Goal: Task Accomplishment & Management: Manage account settings

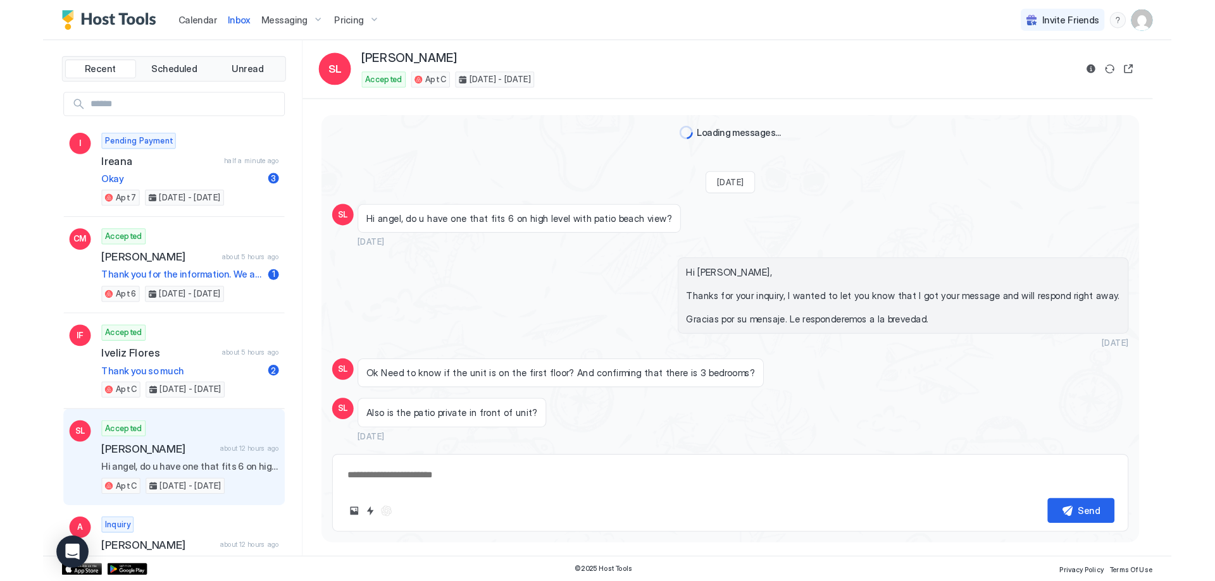
scroll to position [725, 0]
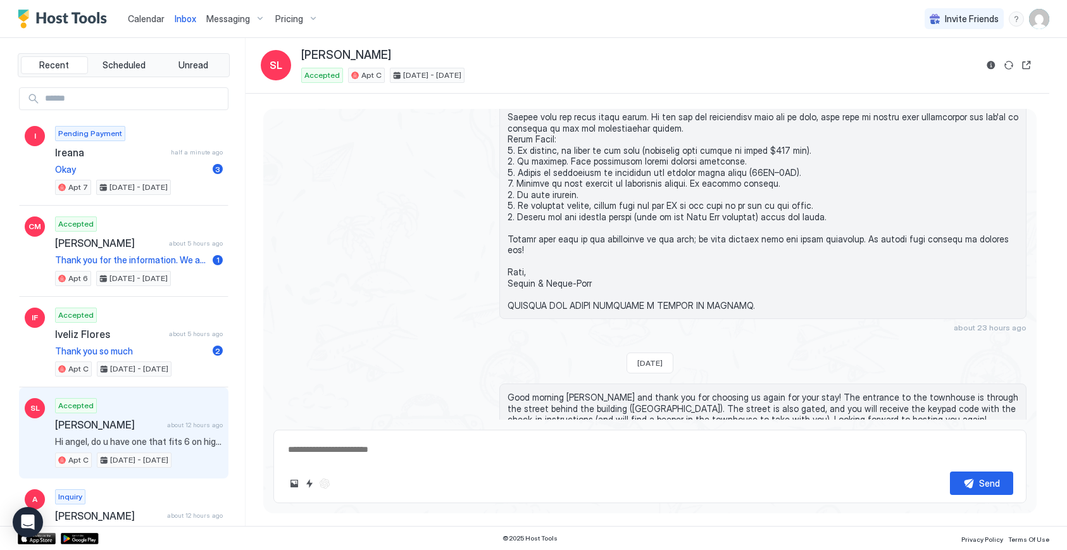
type textarea "*"
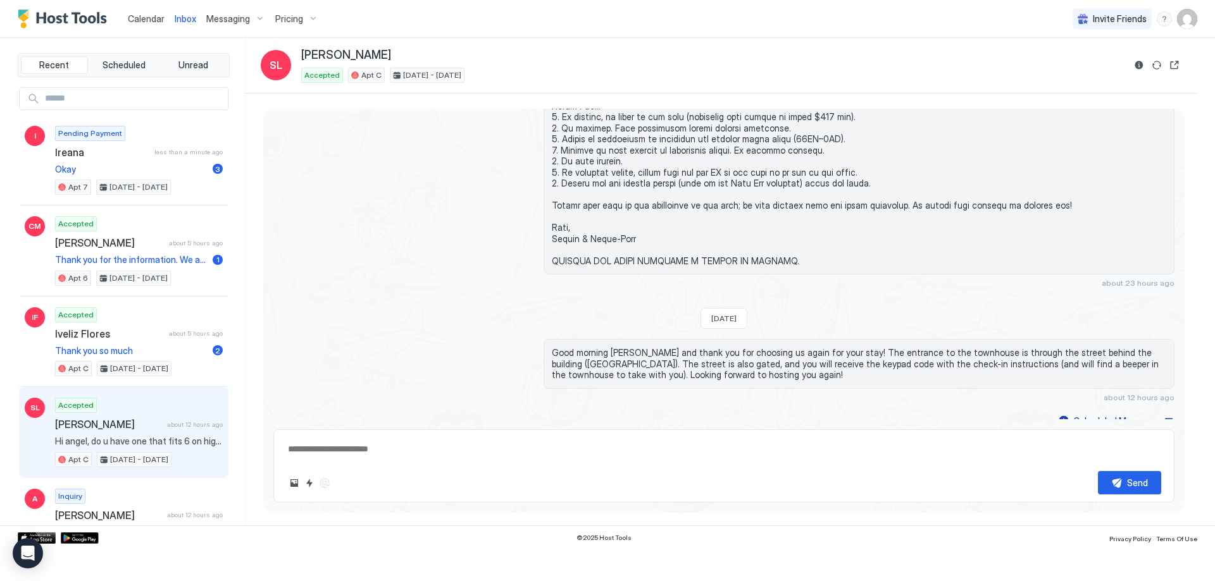
scroll to position [703, 0]
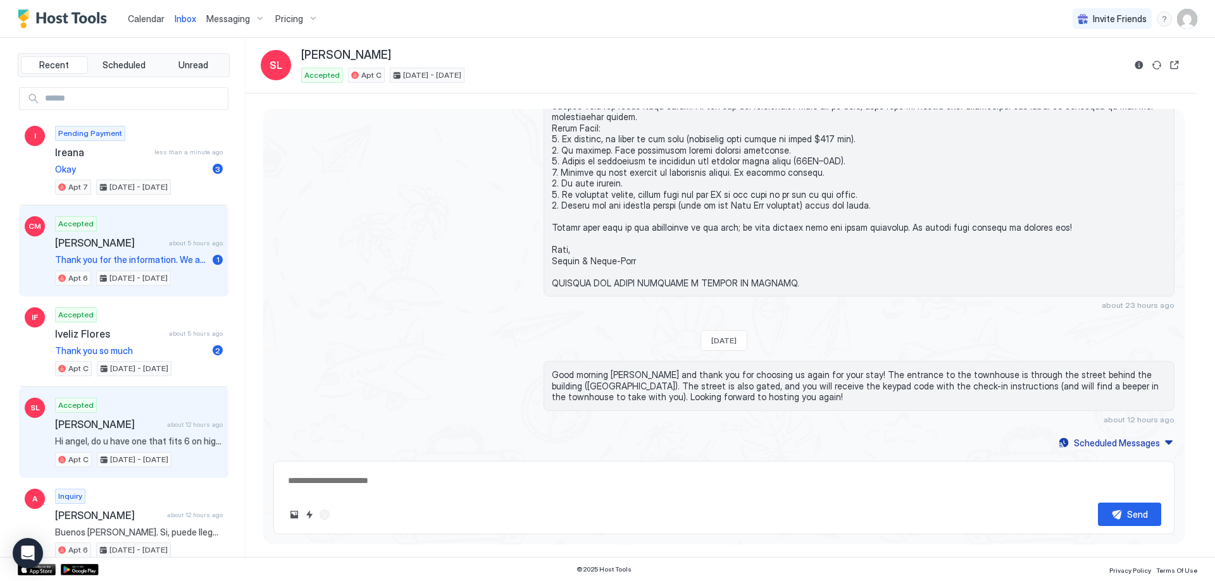
click at [127, 230] on div "Accepted Crissy Mombela about 5 hours ago Thank you for the information. We are…" at bounding box center [139, 251] width 168 height 70
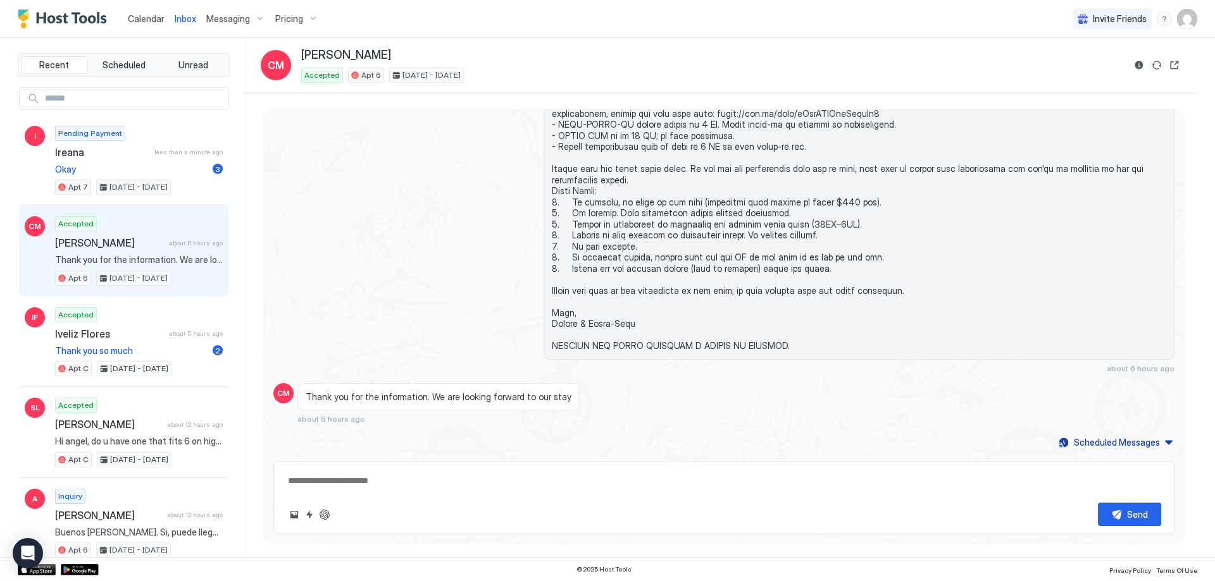
scroll to position [74, 0]
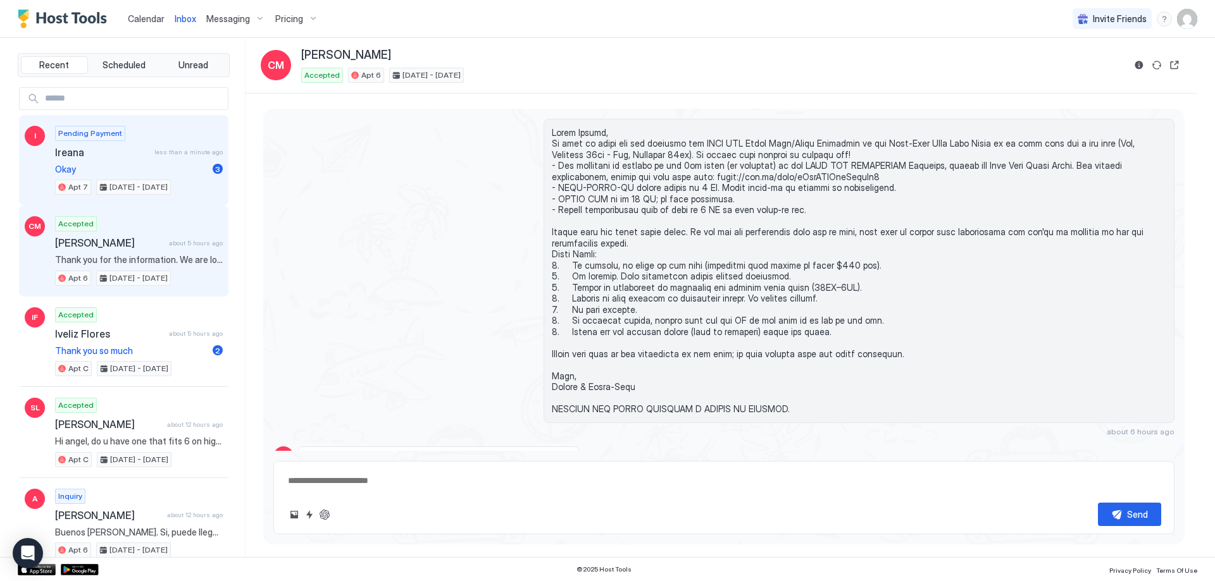
click at [118, 154] on span "Ireana" at bounding box center [102, 152] width 94 height 13
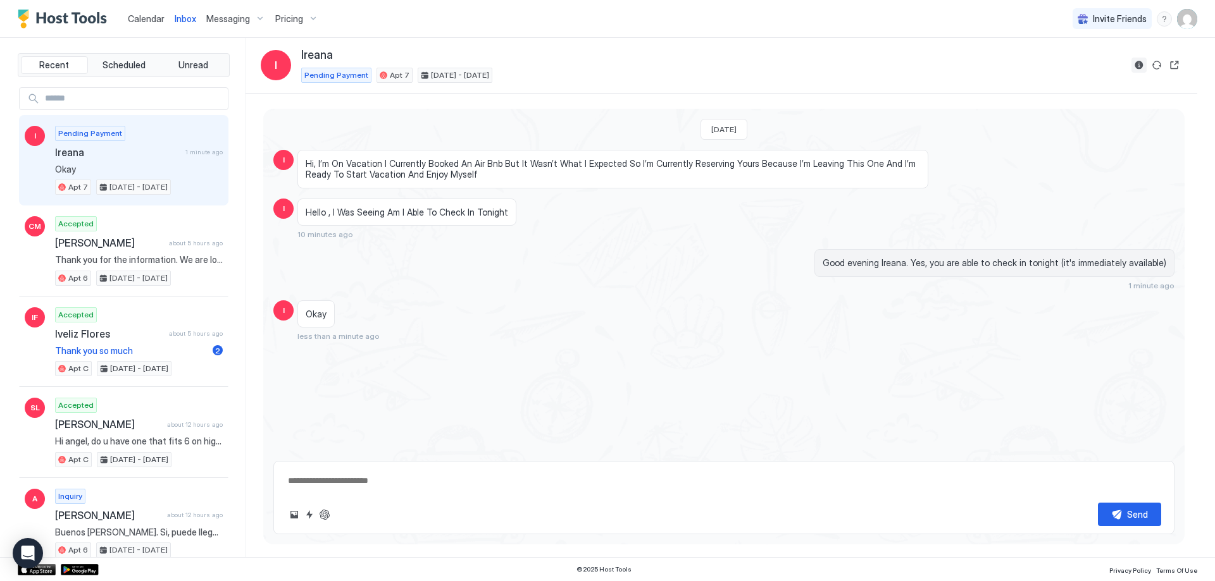
click at [1066, 67] on button "Reservation information" at bounding box center [1138, 65] width 15 height 15
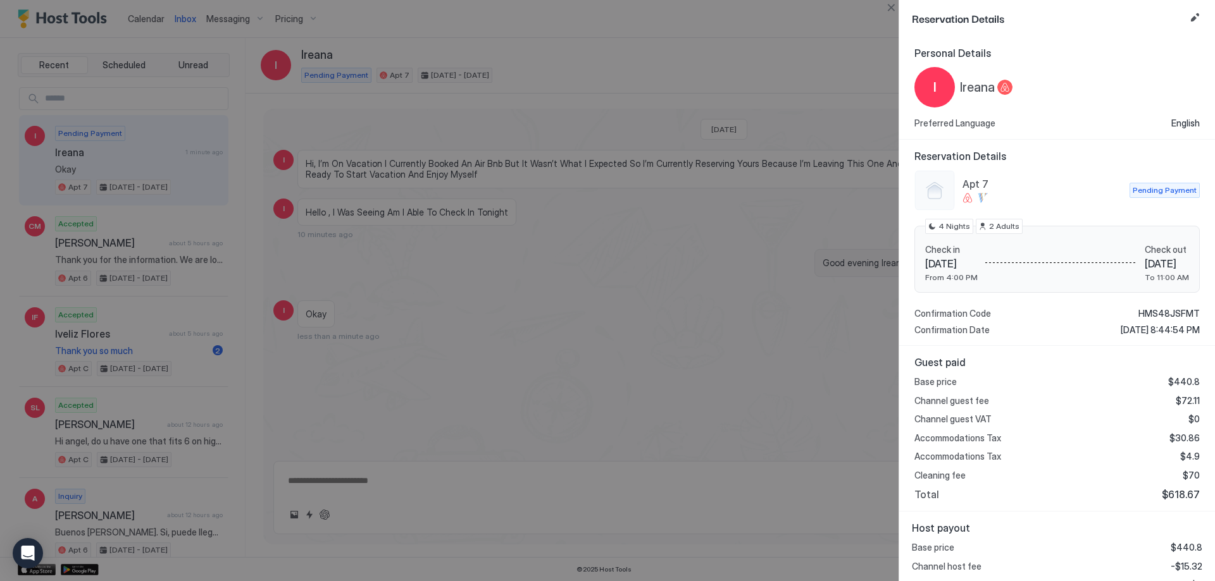
scroll to position [58, 0]
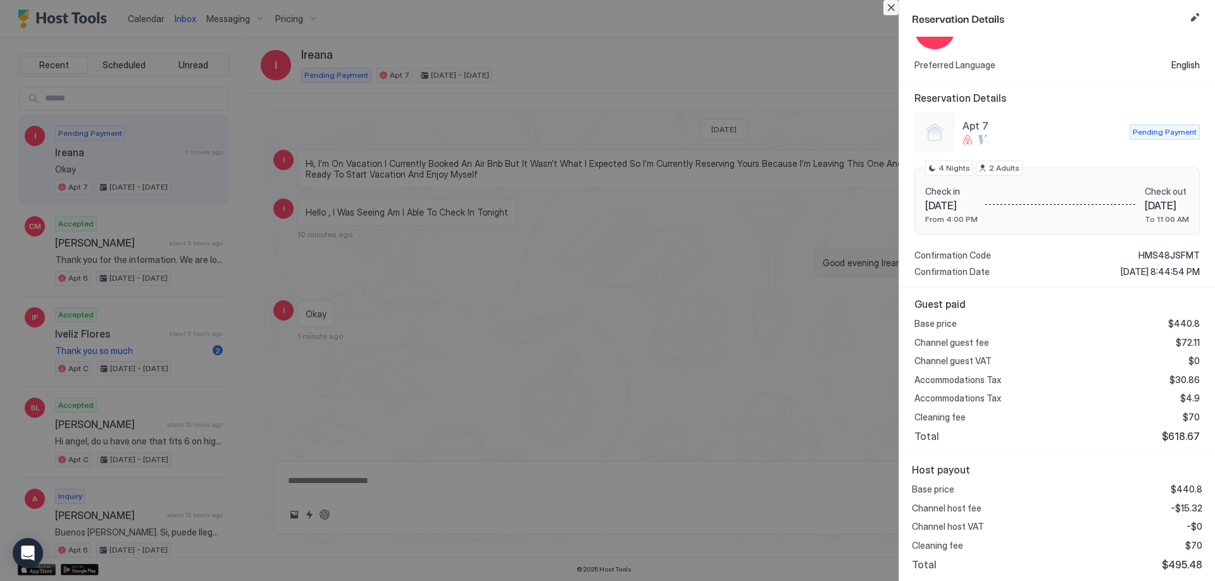
click at [888, 11] on button "Close" at bounding box center [890, 7] width 15 height 15
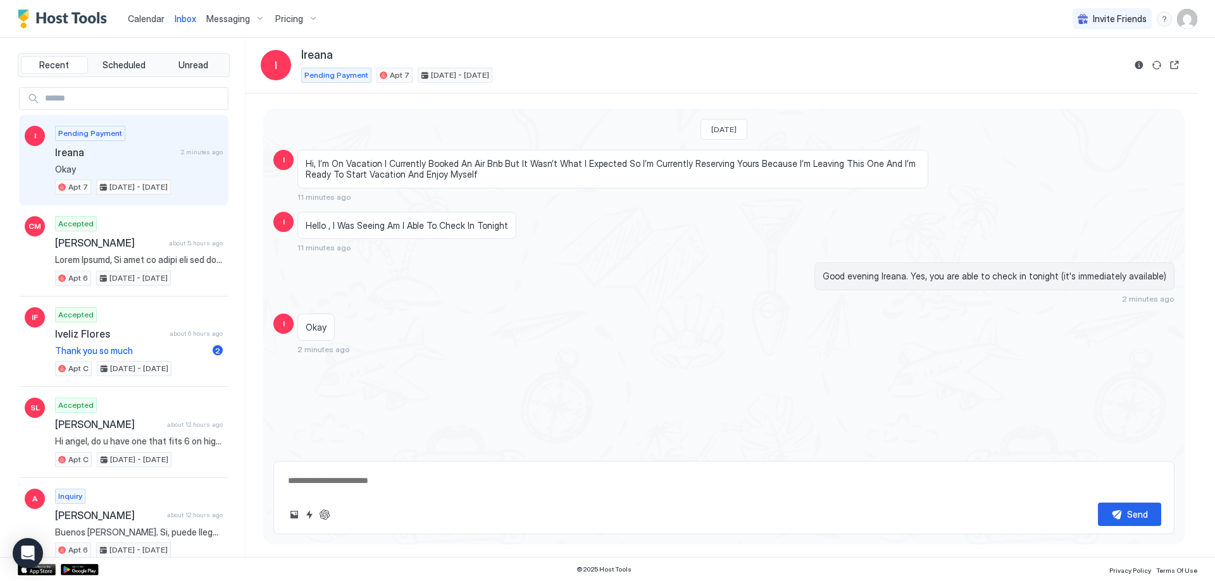
click at [152, 19] on span "Calendar" at bounding box center [146, 18] width 37 height 11
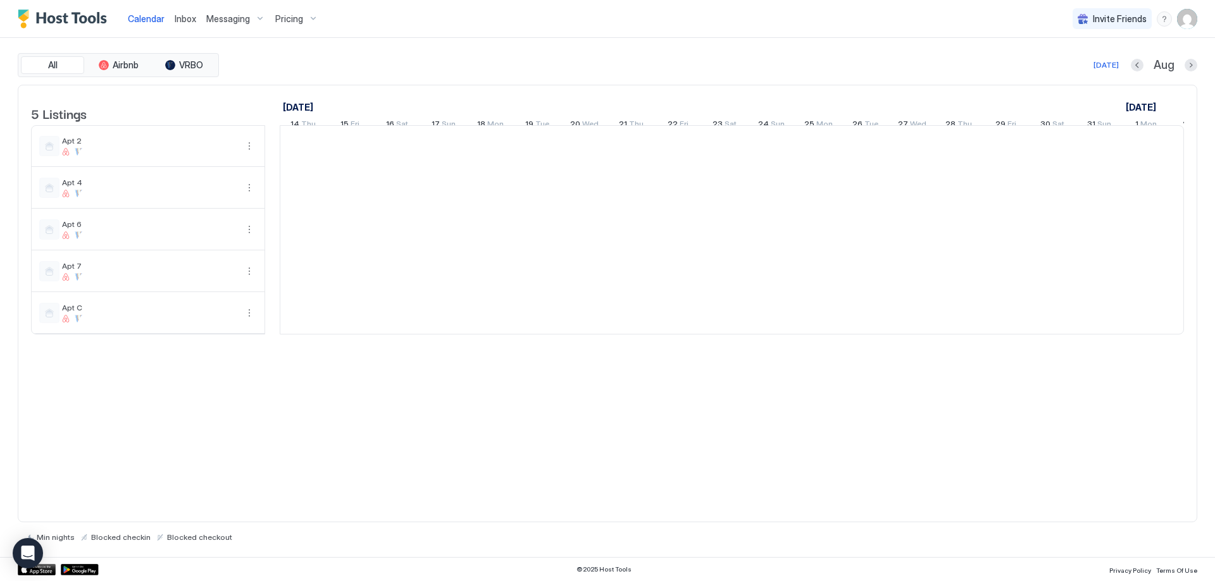
scroll to position [0, 703]
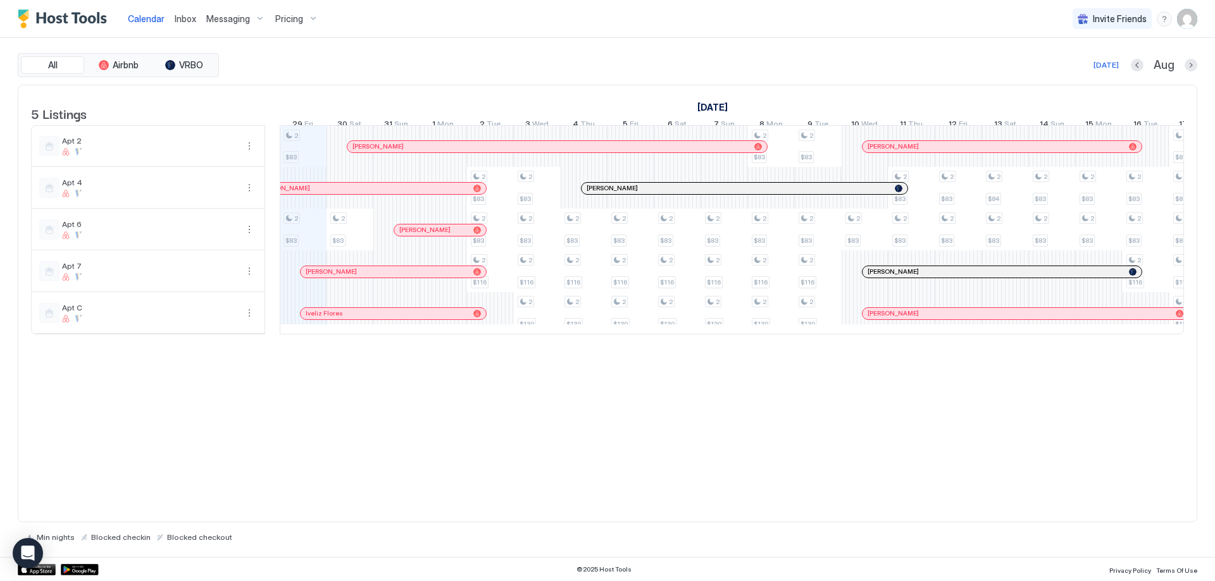
click at [387, 277] on div at bounding box center [386, 272] width 10 height 10
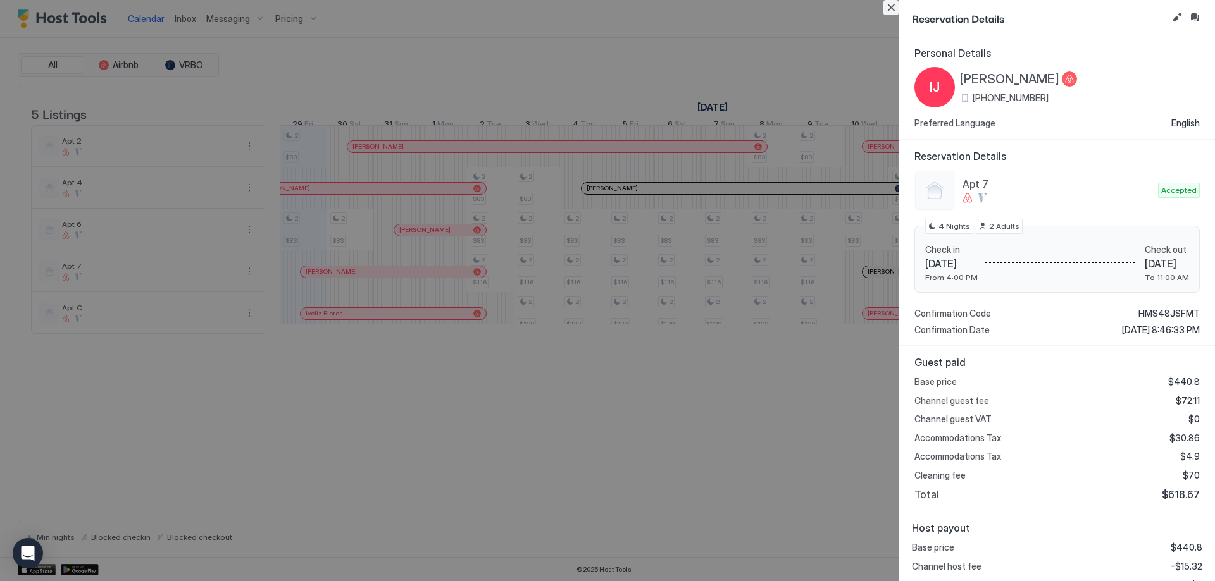
click at [891, 10] on button "Close" at bounding box center [890, 7] width 15 height 15
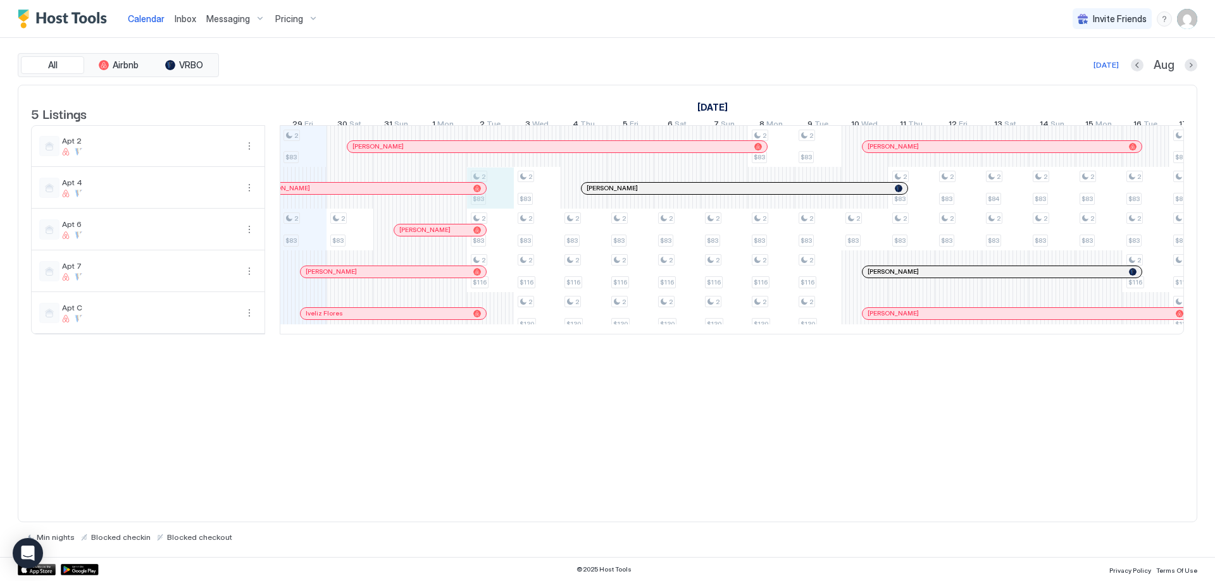
click at [495, 199] on div "2 $83 2 $83 2 $83 2 $83 2 $83 2 $116 2 $83 2 $83 2 $116 2 $130 2 $83 2 $116 2 $…" at bounding box center [958, 230] width 2762 height 208
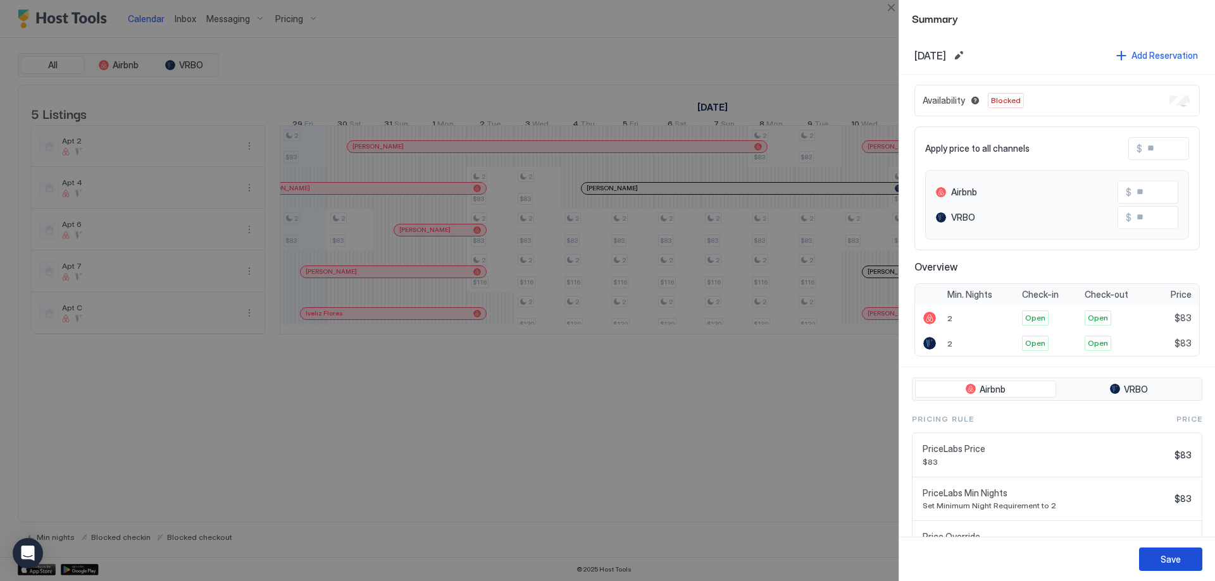
click at [1181, 558] on button "Save" at bounding box center [1170, 559] width 63 height 23
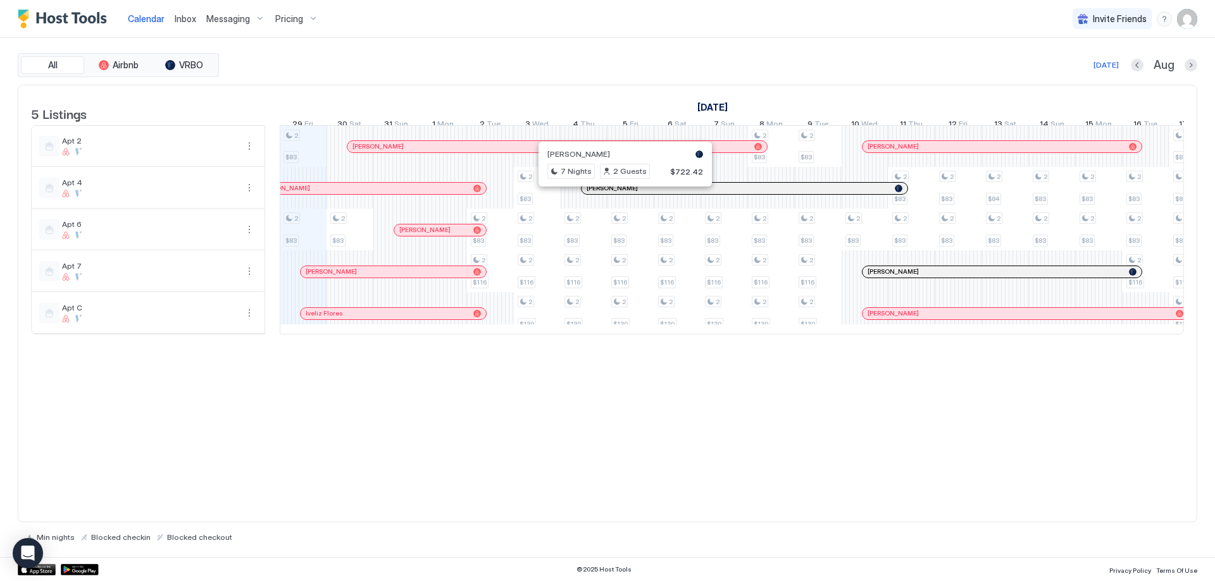
click at [620, 194] on div at bounding box center [620, 188] width 10 height 10
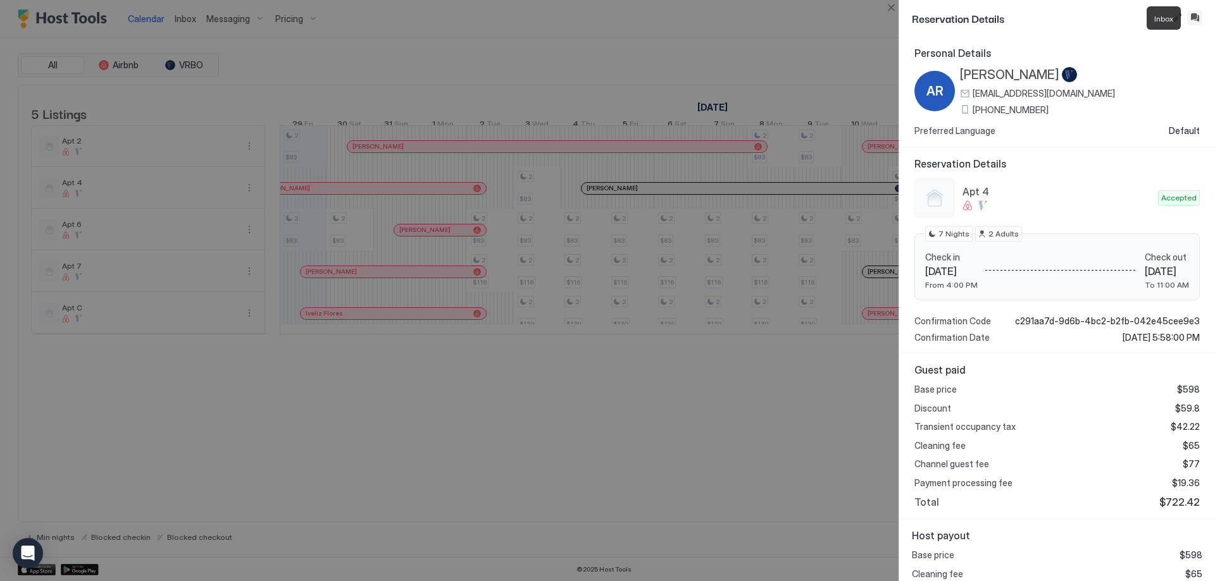
click at [1195, 15] on button "Inbox" at bounding box center [1194, 17] width 15 height 15
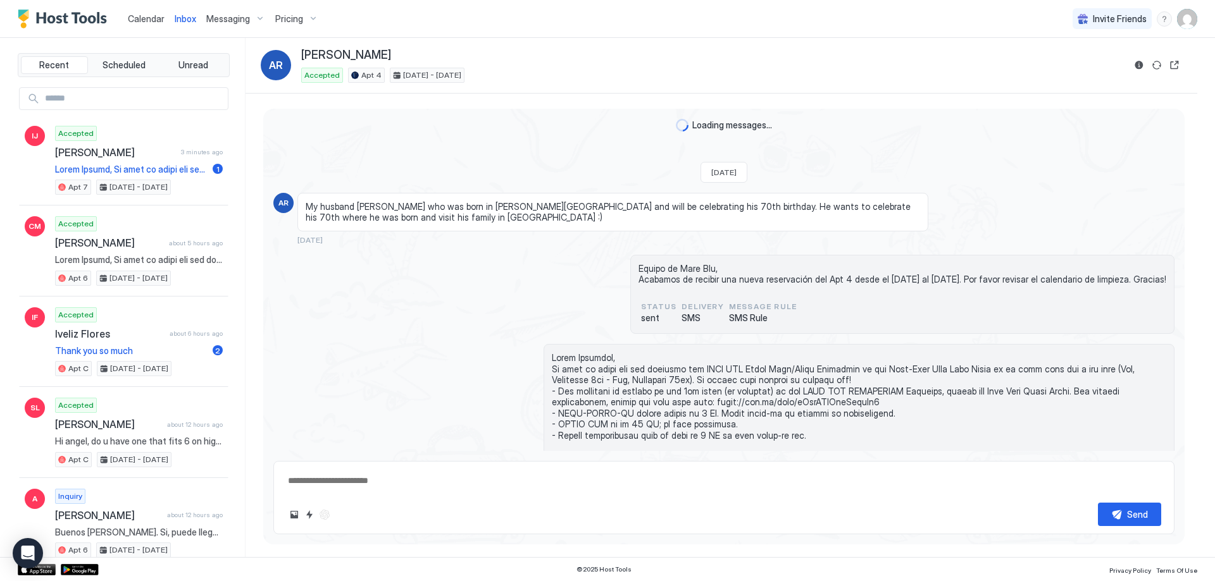
type textarea "*"
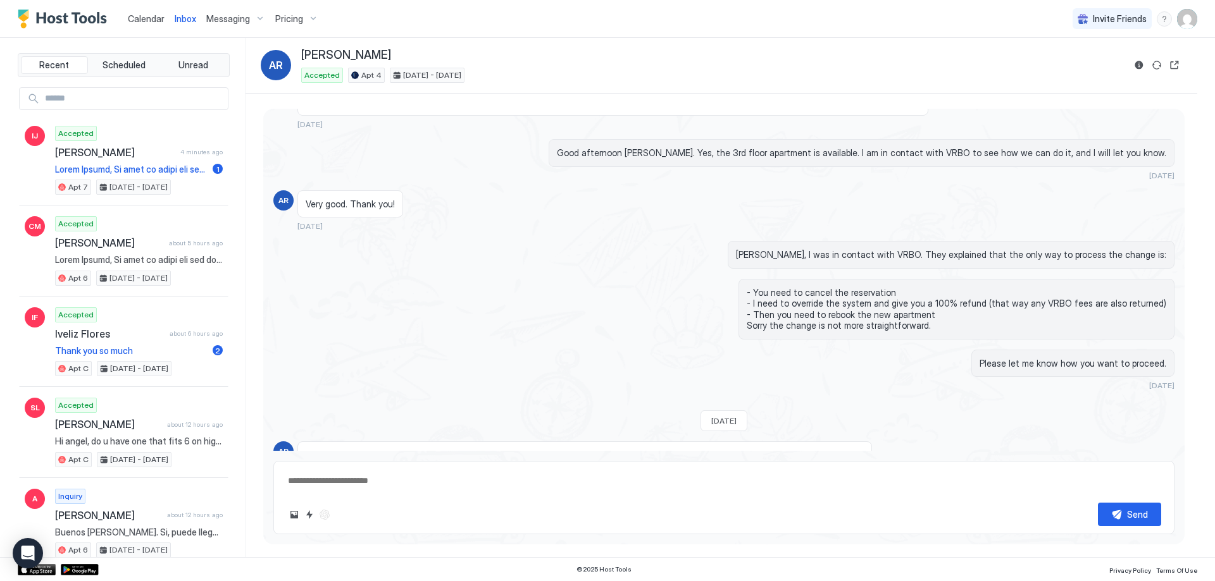
scroll to position [805, 0]
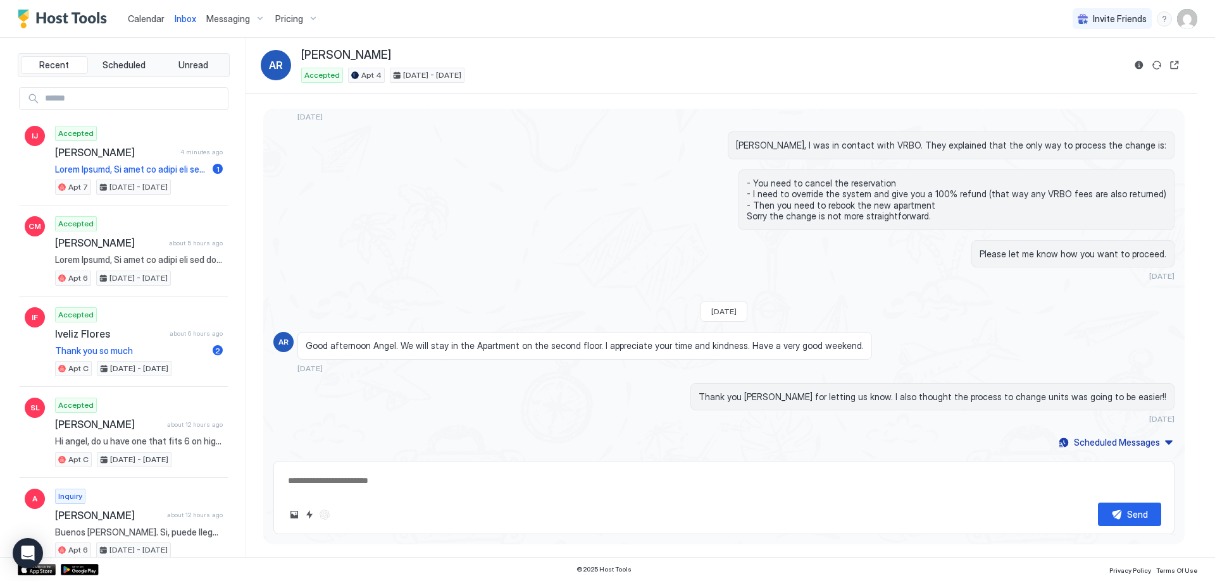
click at [153, 18] on span "Calendar" at bounding box center [146, 18] width 37 height 11
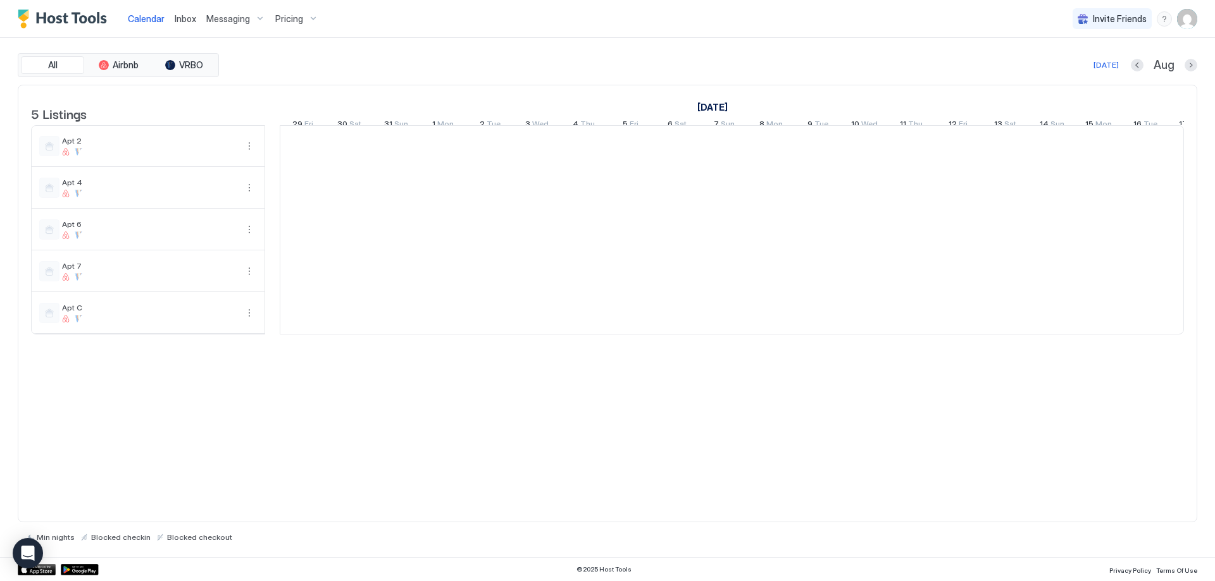
scroll to position [0, 703]
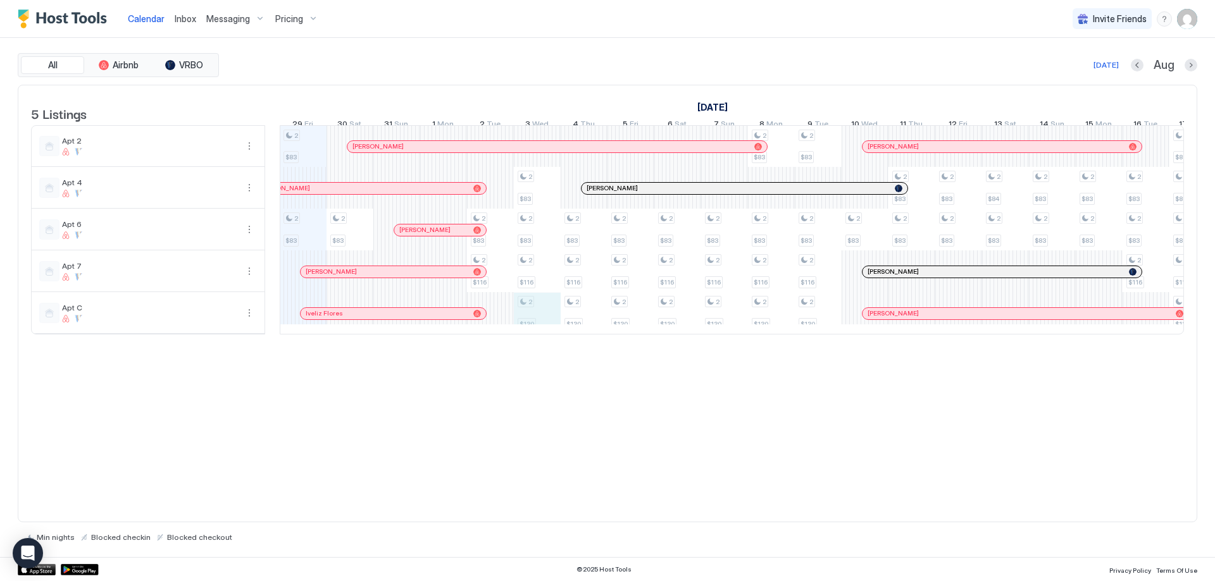
click at [555, 319] on div "2 $83 2 $83 2 $83 2 $83 2 $116 2 $83 2 $83 2 $116 2 $130 2 $83 2 $116 2 $130 2 …" at bounding box center [958, 230] width 2762 height 208
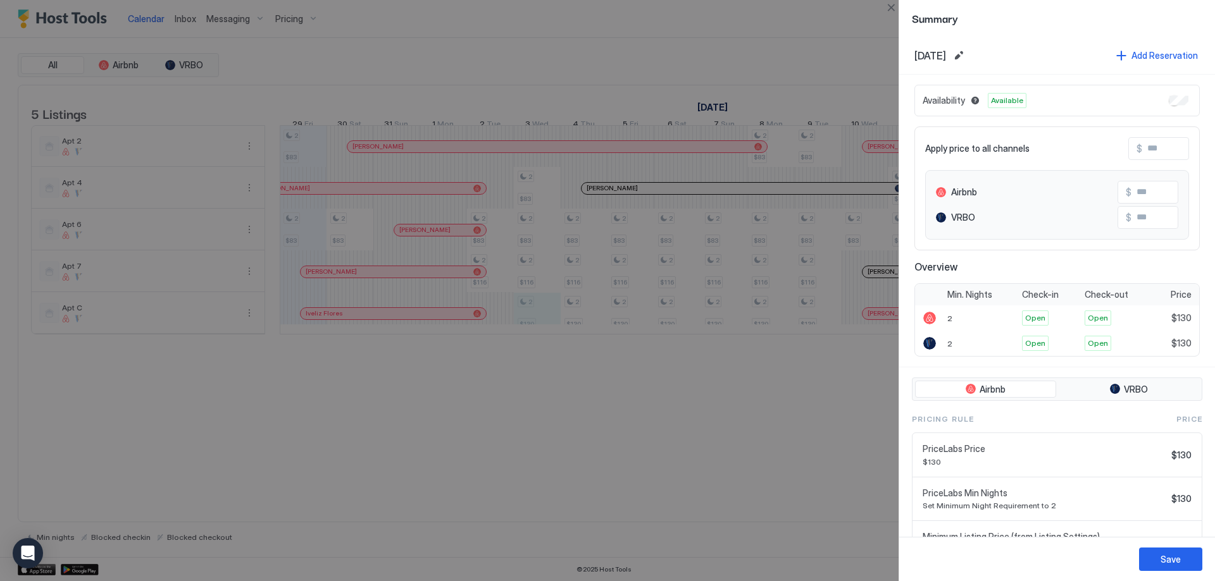
click at [628, 435] on div at bounding box center [607, 290] width 1215 height 581
click at [888, 6] on button "Close" at bounding box center [890, 7] width 15 height 15
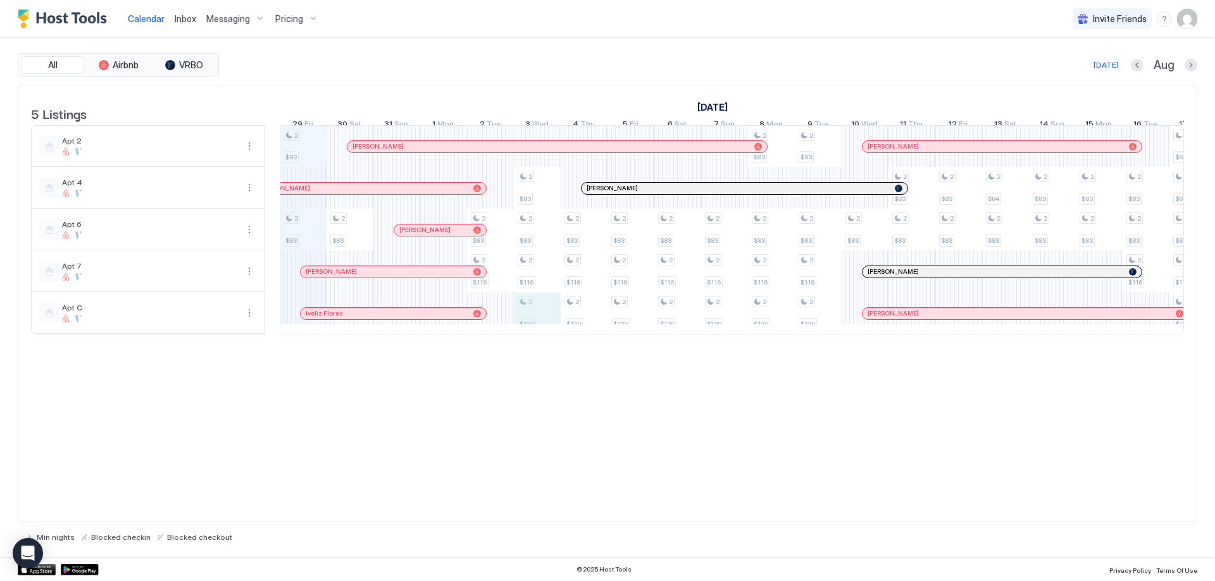
click at [537, 318] on div "2 $83 2 $83 2 $83 2 $83 2 $116 2 $83 2 $83 2 $116 2 $130 2 $83 2 $116 2 $130 2 …" at bounding box center [958, 230] width 2762 height 208
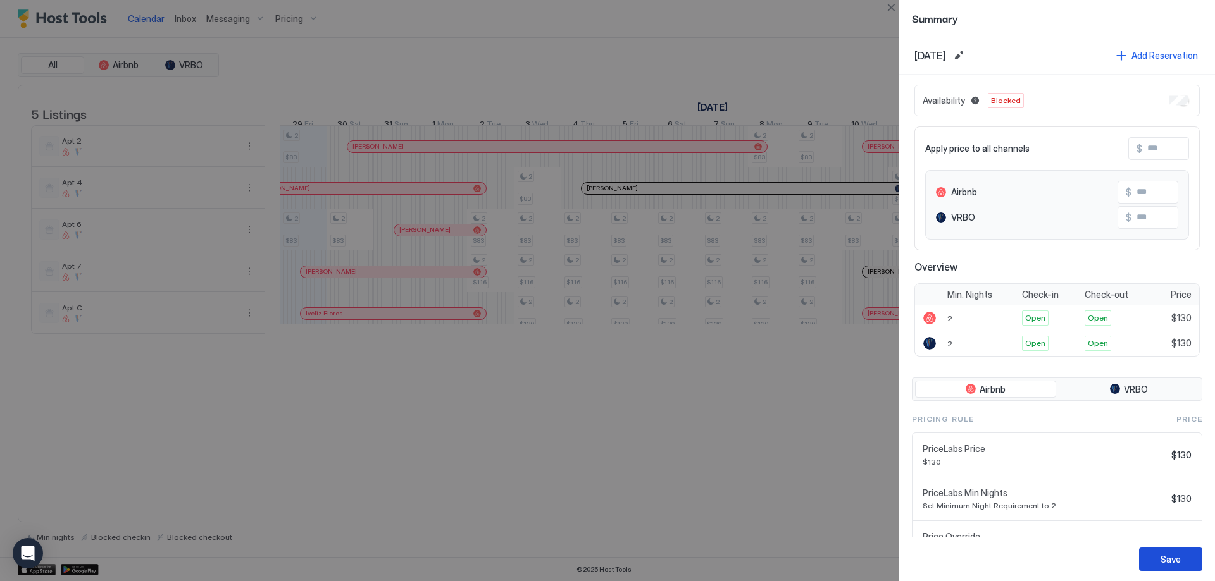
click at [1174, 560] on div "Save" at bounding box center [1170, 559] width 20 height 13
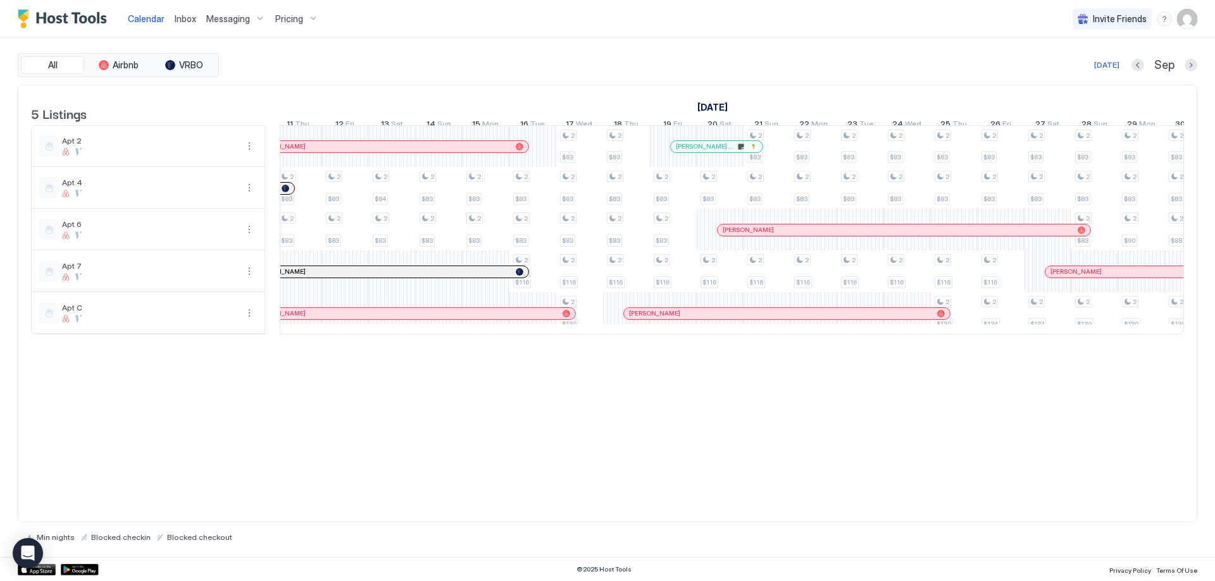
scroll to position [0, 1381]
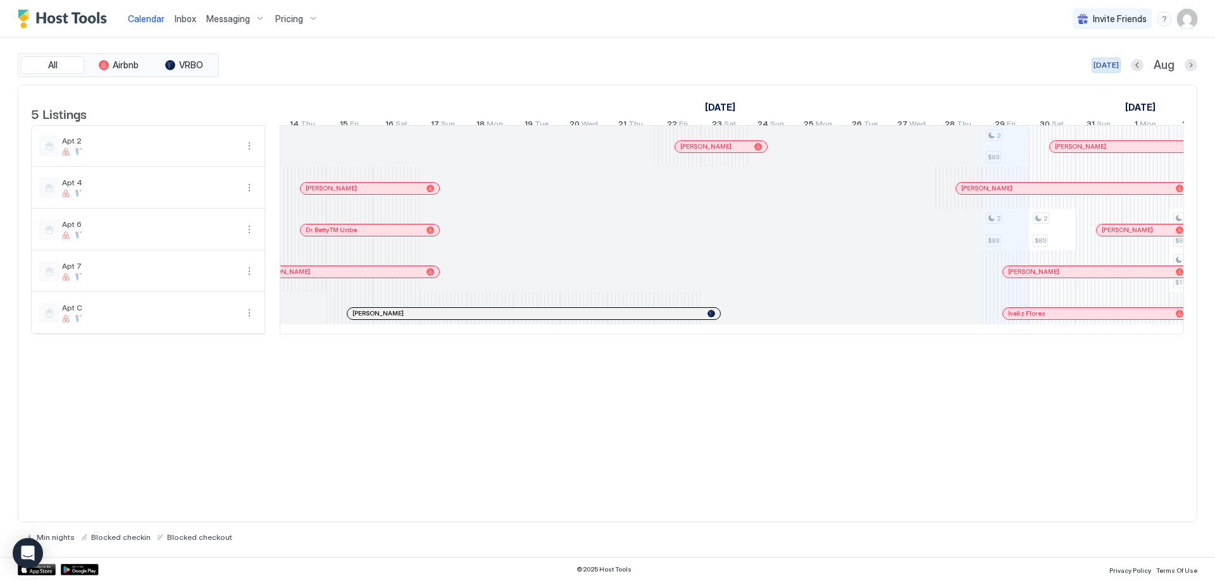
click at [1100, 63] on div "[DATE]" at bounding box center [1105, 64] width 25 height 11
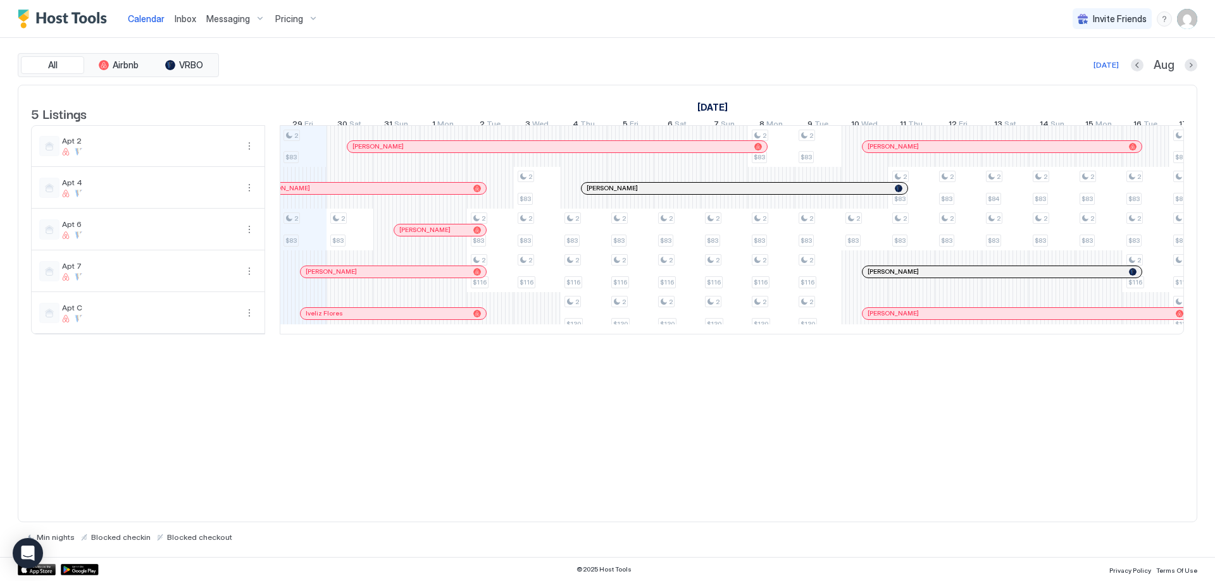
click at [407, 277] on div at bounding box center [407, 272] width 10 height 10
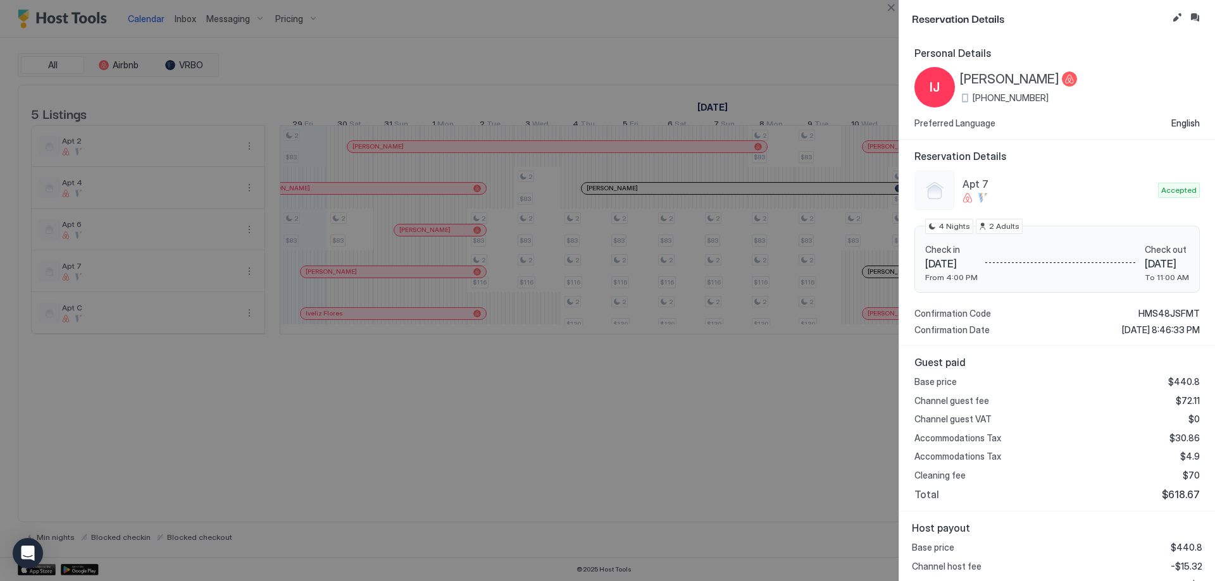
scroll to position [58, 0]
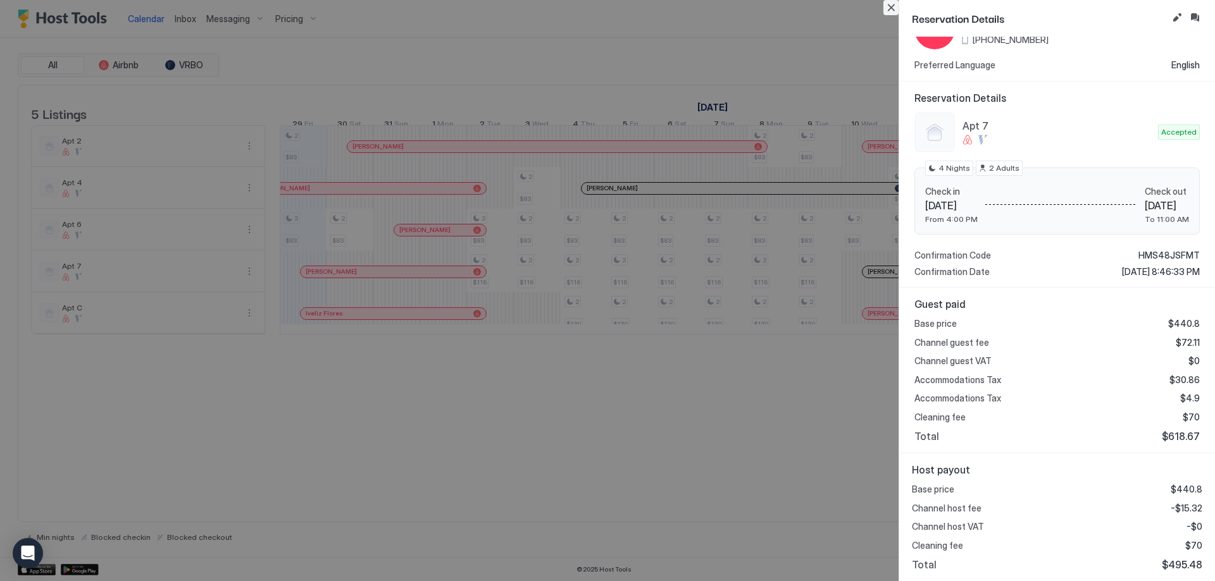
click at [888, 10] on button "Close" at bounding box center [890, 7] width 15 height 15
